Goal: Check status: Check status

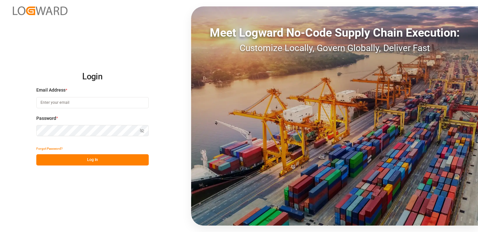
type input "h.klimavets@lodec.asia"
click at [96, 162] on button "Log In" at bounding box center [92, 159] width 112 height 11
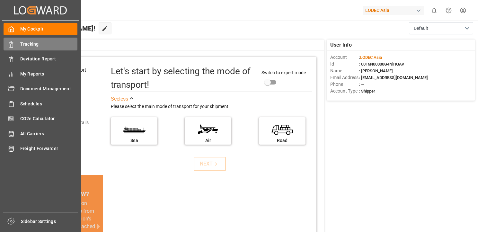
click at [12, 44] on icon at bounding box center [11, 44] width 6 height 6
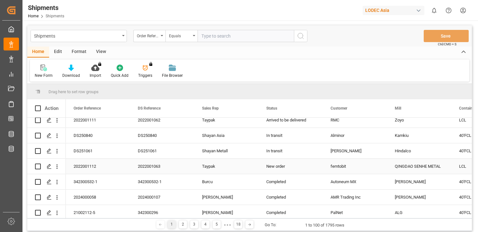
scroll to position [546, 0]
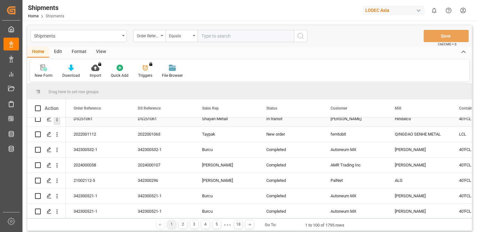
click at [56, 120] on icon "open menu" at bounding box center [57, 119] width 7 height 7
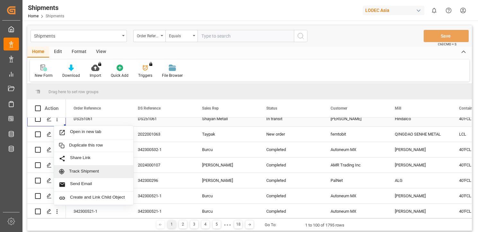
click at [83, 168] on div "Track Shipment" at bounding box center [93, 171] width 79 height 13
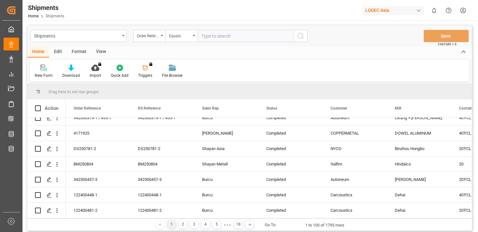
scroll to position [1124, 0]
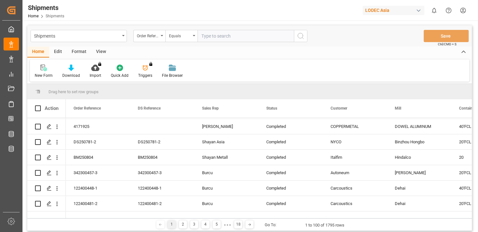
click at [228, 38] on input "text" at bounding box center [245, 36] width 96 height 12
click at [225, 39] on input "text" at bounding box center [245, 36] width 96 height 12
type input "s"
type input "ds251062"
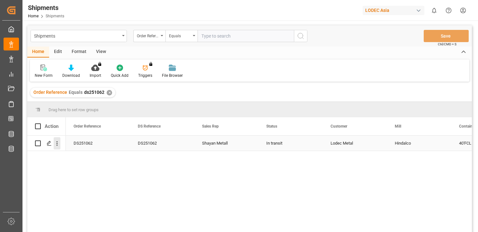
click at [58, 142] on icon "open menu" at bounding box center [57, 143] width 7 height 7
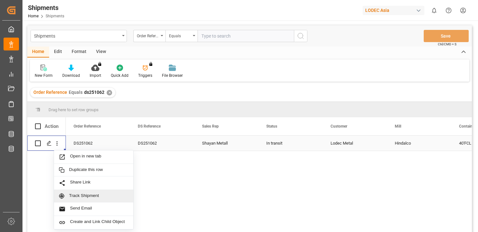
click at [100, 195] on span "Track Shipment" at bounding box center [98, 196] width 59 height 6
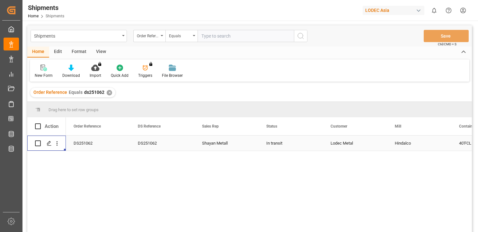
click at [108, 92] on div "✕" at bounding box center [109, 92] width 5 height 5
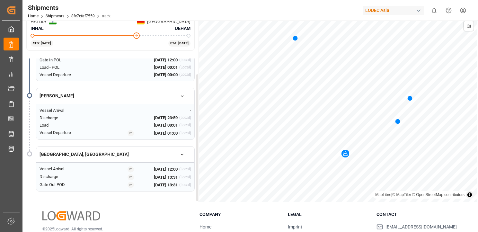
scroll to position [64, 0]
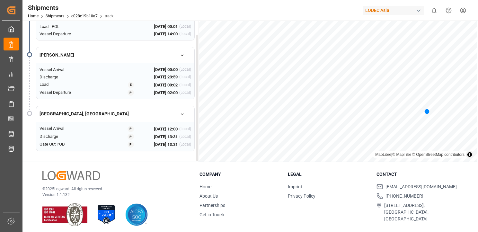
scroll to position [75, 0]
